Goal: Task Accomplishment & Management: Manage account settings

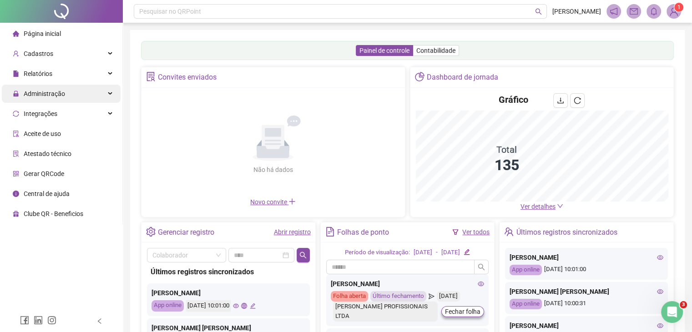
click at [55, 87] on span "Administração" at bounding box center [39, 94] width 52 height 18
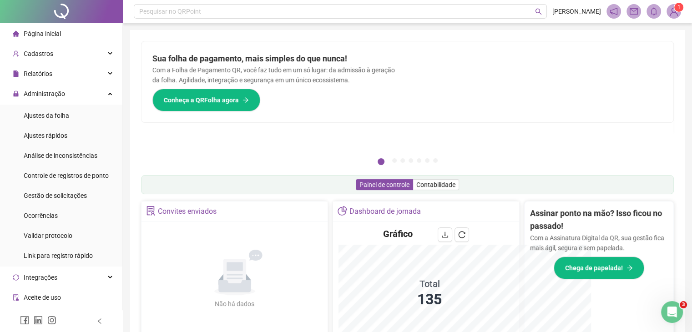
scroll to position [45, 0]
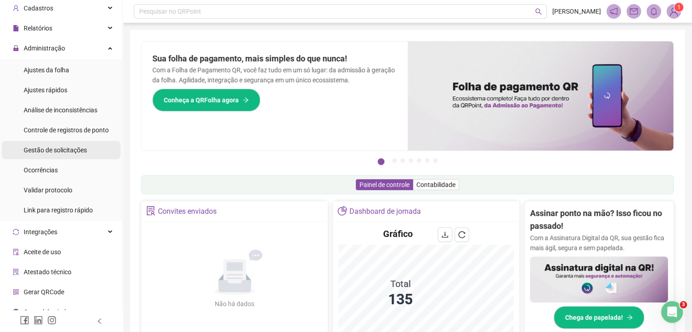
click at [69, 155] on div "Gestão de solicitações" at bounding box center [55, 150] width 63 height 18
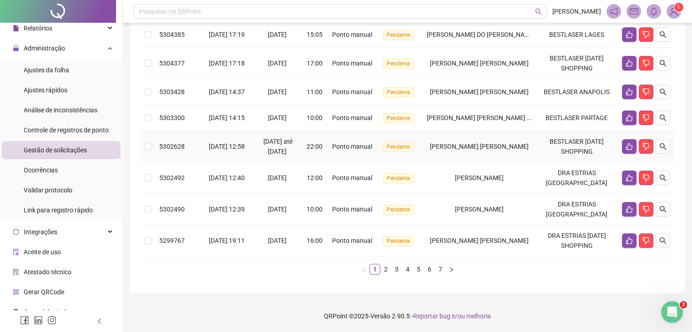
scroll to position [243, 0]
click at [386, 270] on link "2" at bounding box center [386, 269] width 10 height 10
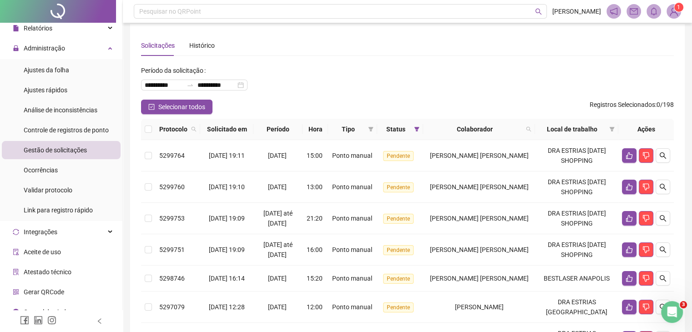
scroll to position [0, 0]
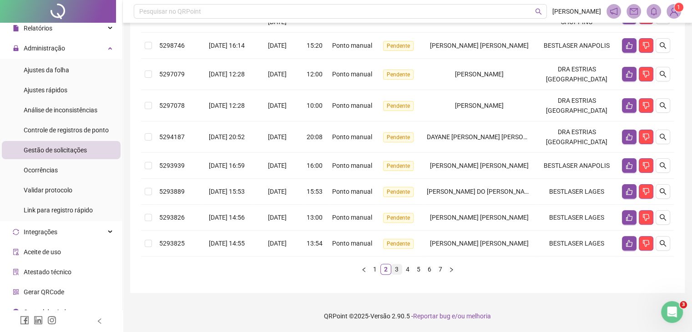
click at [393, 270] on link "3" at bounding box center [397, 269] width 10 height 10
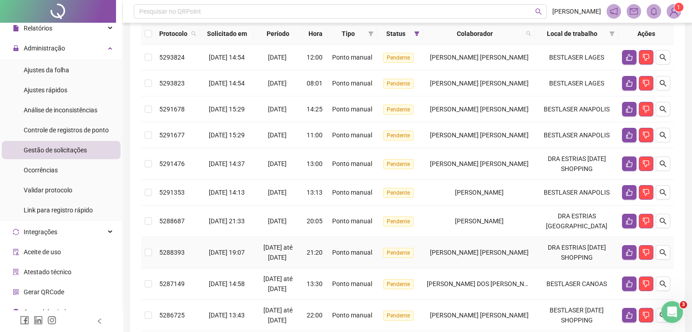
scroll to position [56, 0]
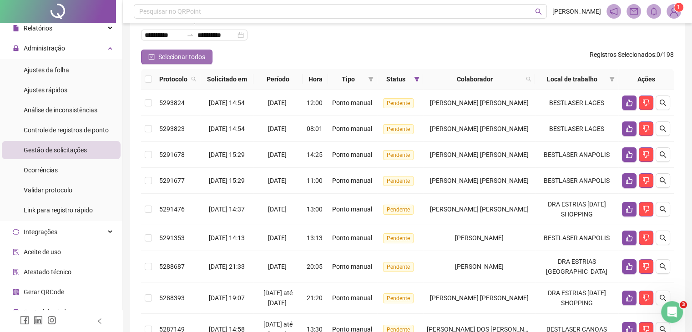
click at [154, 57] on icon "check-square" at bounding box center [151, 57] width 6 height 6
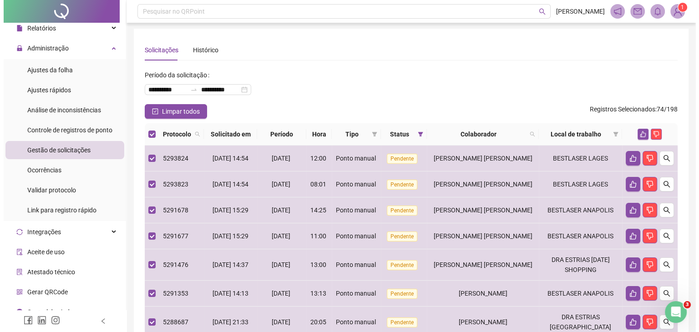
scroll to position [0, 0]
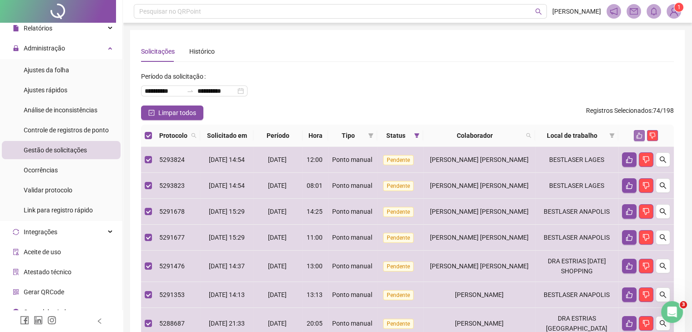
click at [638, 136] on icon "like" at bounding box center [639, 136] width 6 height 6
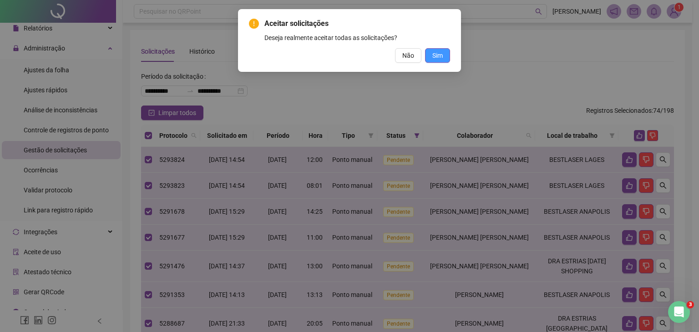
click at [433, 53] on span "Sim" at bounding box center [437, 55] width 10 height 10
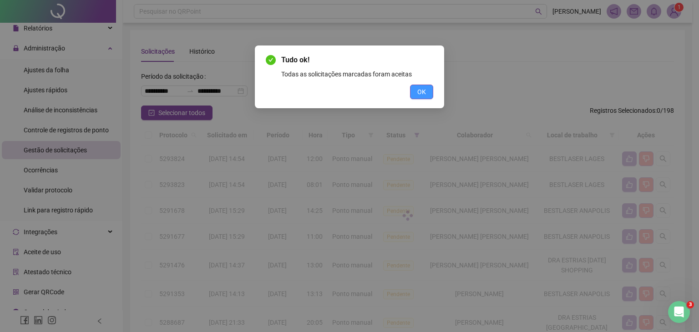
click at [417, 95] on span "OK" at bounding box center [421, 92] width 9 height 10
